Goal: Task Accomplishment & Management: Manage account settings

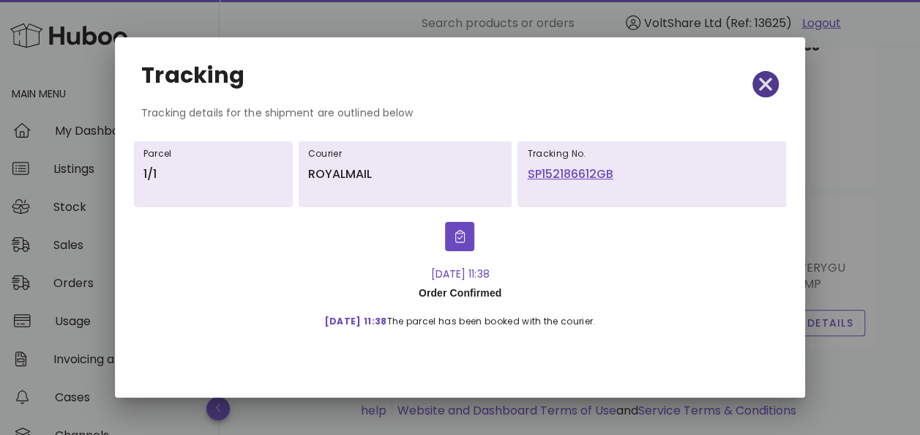
click at [770, 86] on icon "button" at bounding box center [765, 84] width 13 height 20
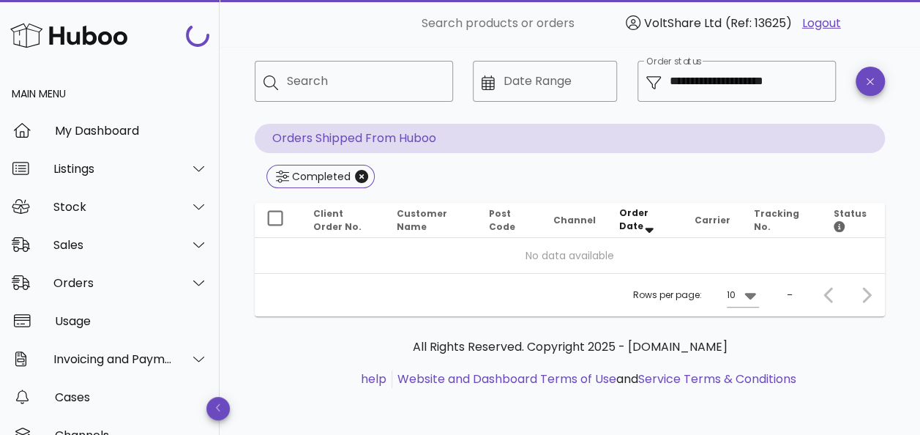
scroll to position [67, 0]
click at [82, 279] on div "Orders" at bounding box center [112, 283] width 119 height 14
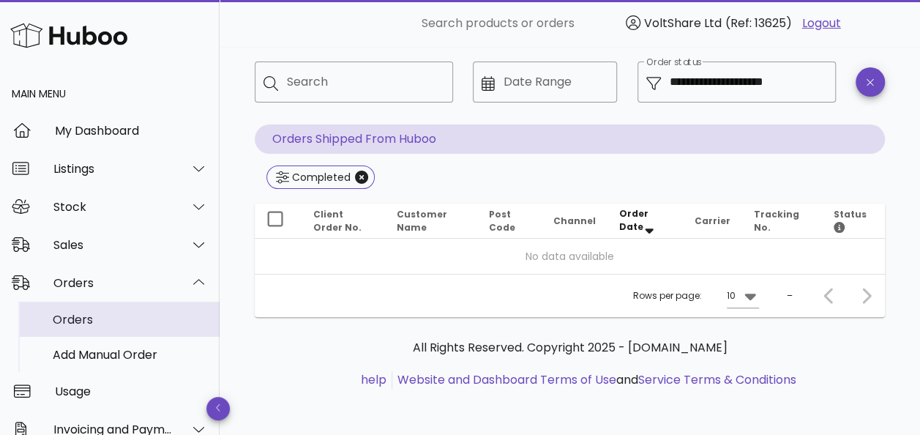
click at [80, 316] on div "Orders" at bounding box center [130, 319] width 155 height 14
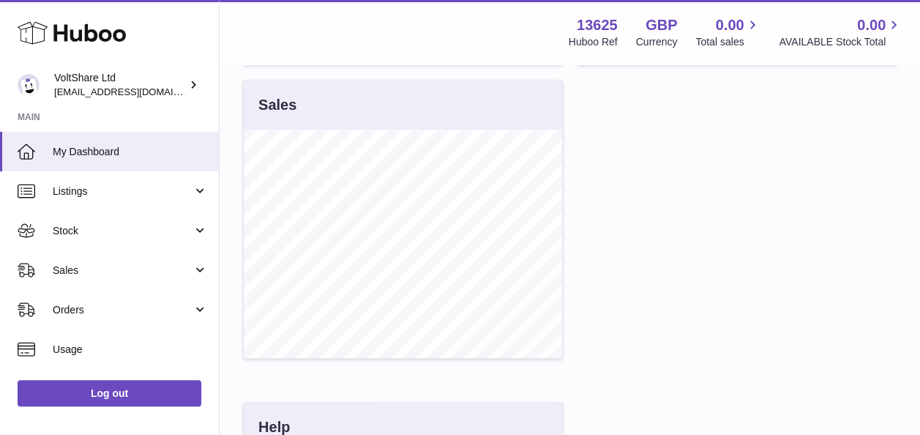
scroll to position [512, 0]
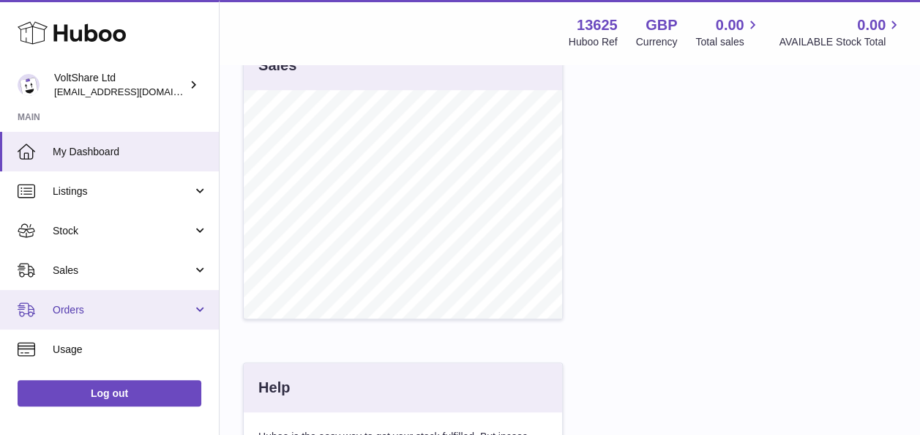
click at [104, 303] on span "Orders" at bounding box center [123, 310] width 140 height 14
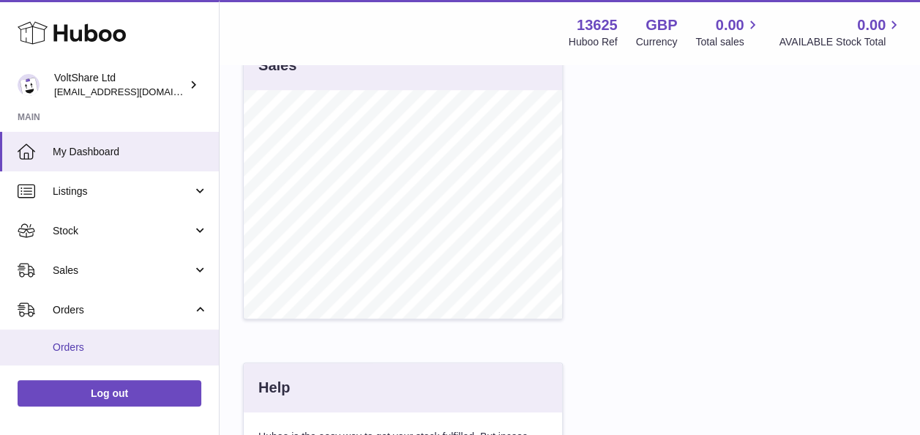
click at [90, 346] on span "Orders" at bounding box center [130, 347] width 155 height 14
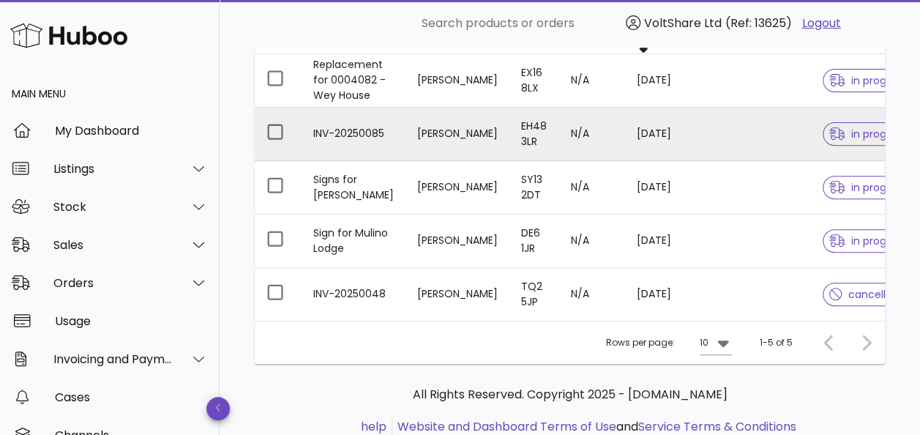
scroll to position [73, 0]
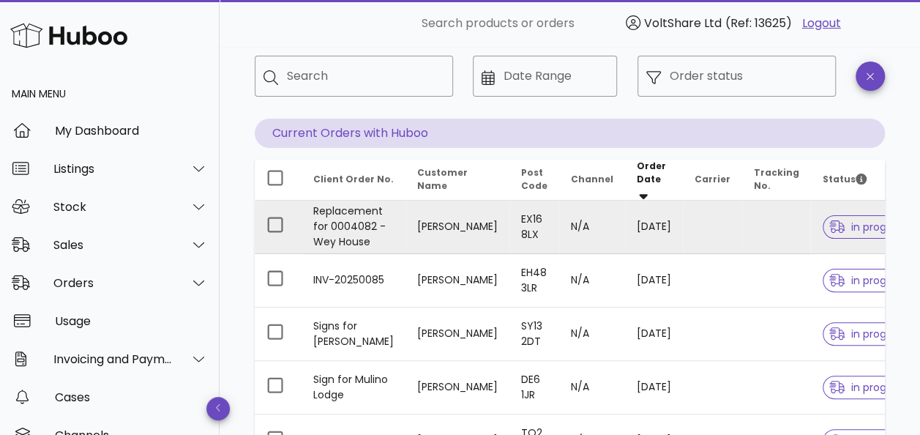
click at [405, 221] on td "Stuart Maryan-Chapman" at bounding box center [457, 226] width 104 height 53
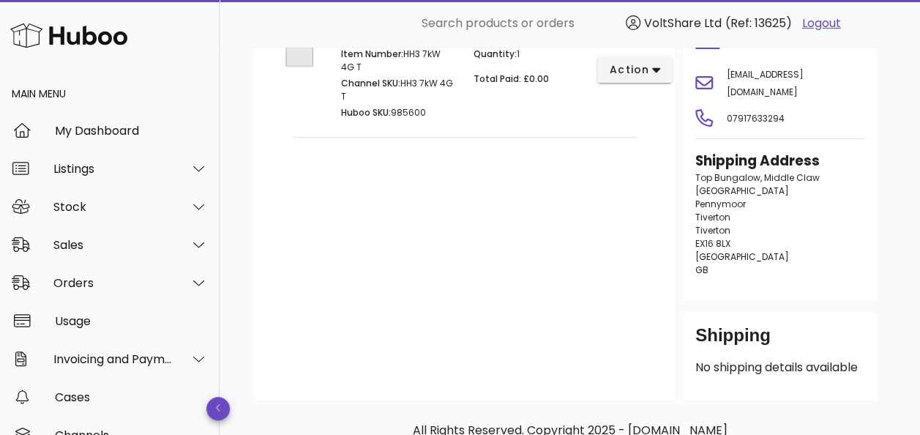
scroll to position [73, 0]
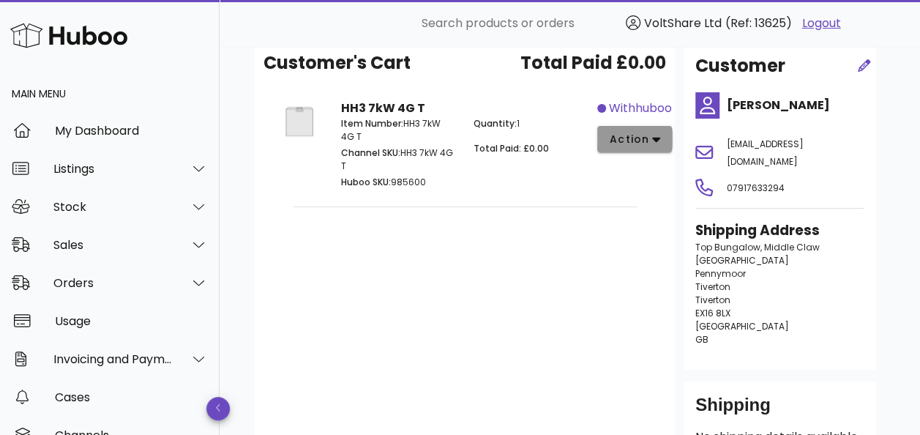
click at [648, 143] on span "action" at bounding box center [635, 139] width 52 height 15
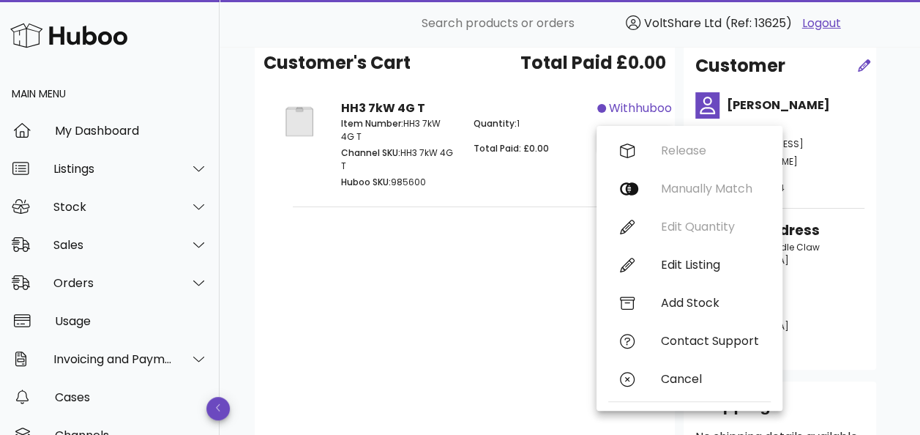
click at [360, 257] on div "Customer's Cart Total Paid £0.00 HH3 7kW 4G T Item Number: HH3 7kW 4G T Channel…" at bounding box center [465, 255] width 420 height 428
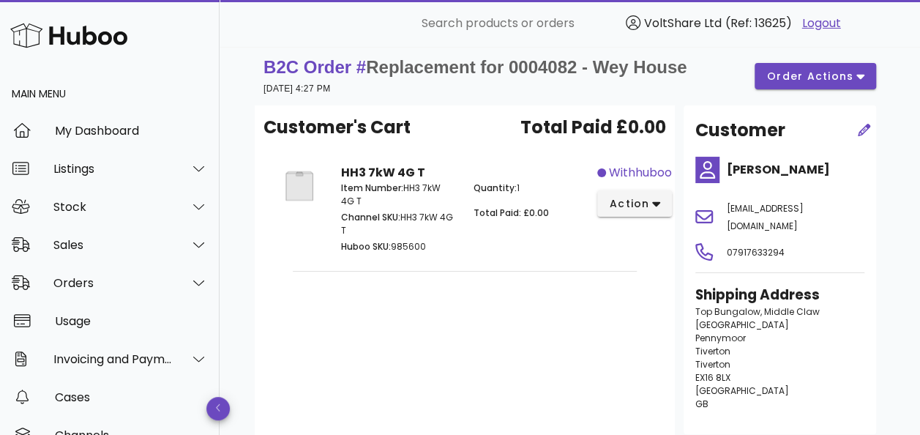
scroll to position [0, 0]
